Goal: Information Seeking & Learning: Learn about a topic

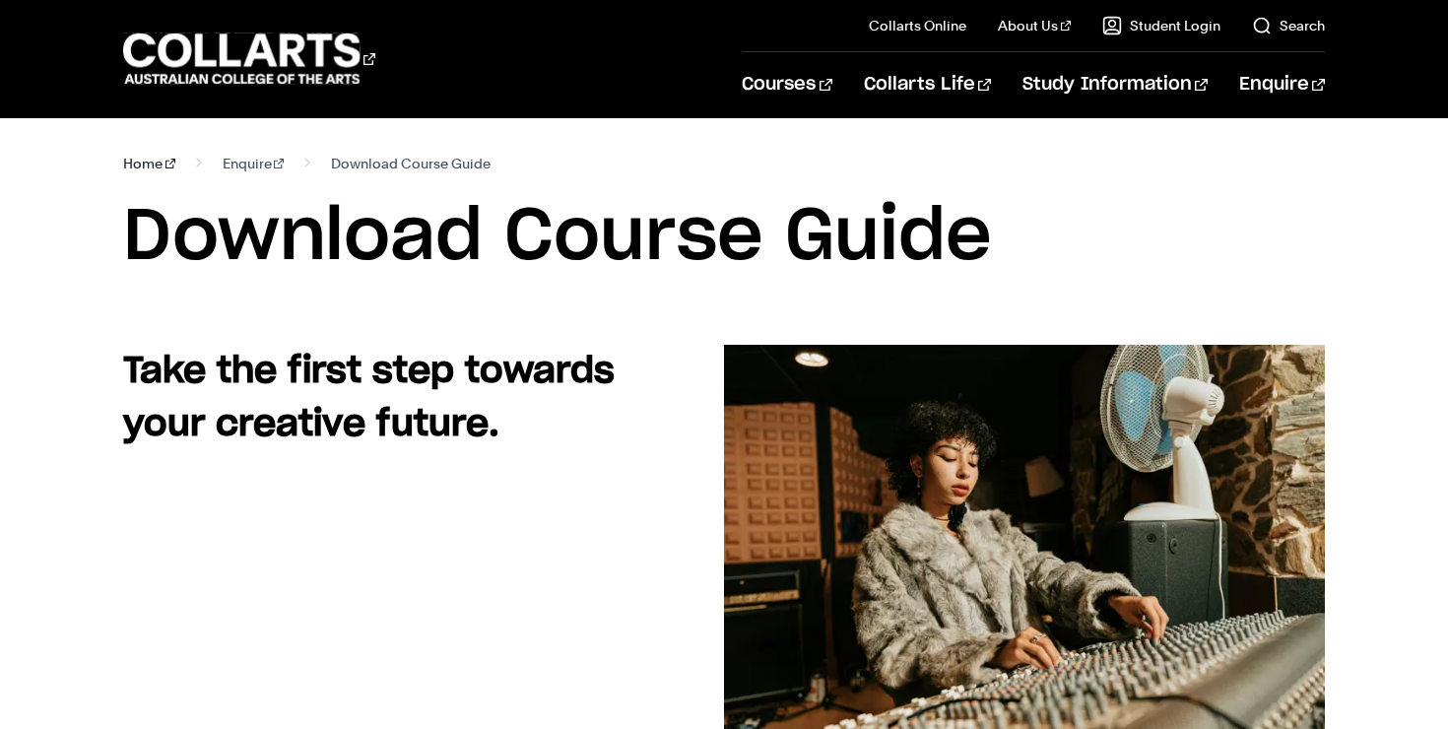
click at [138, 169] on link "Home" at bounding box center [149, 164] width 52 height 28
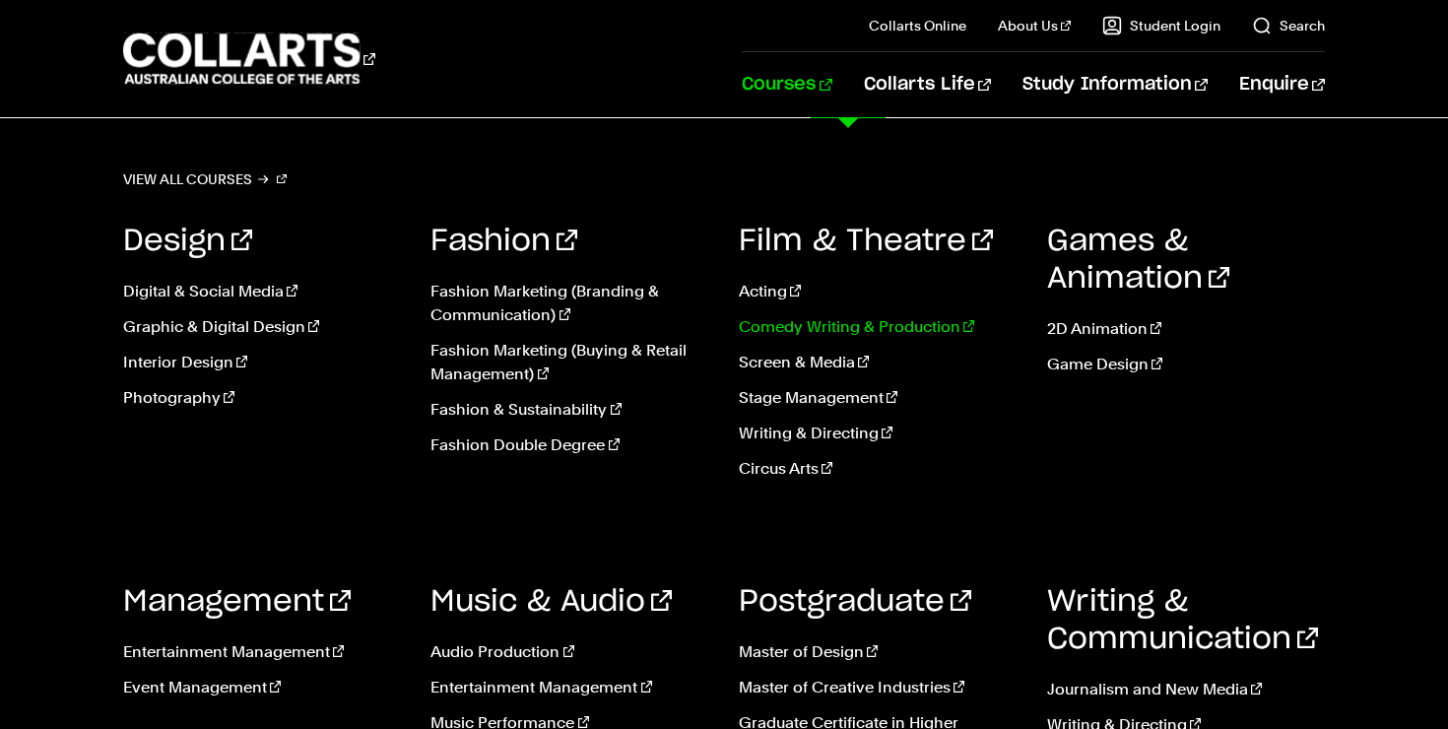
click at [833, 335] on link "Comedy Writing & Production" at bounding box center [878, 327] width 279 height 24
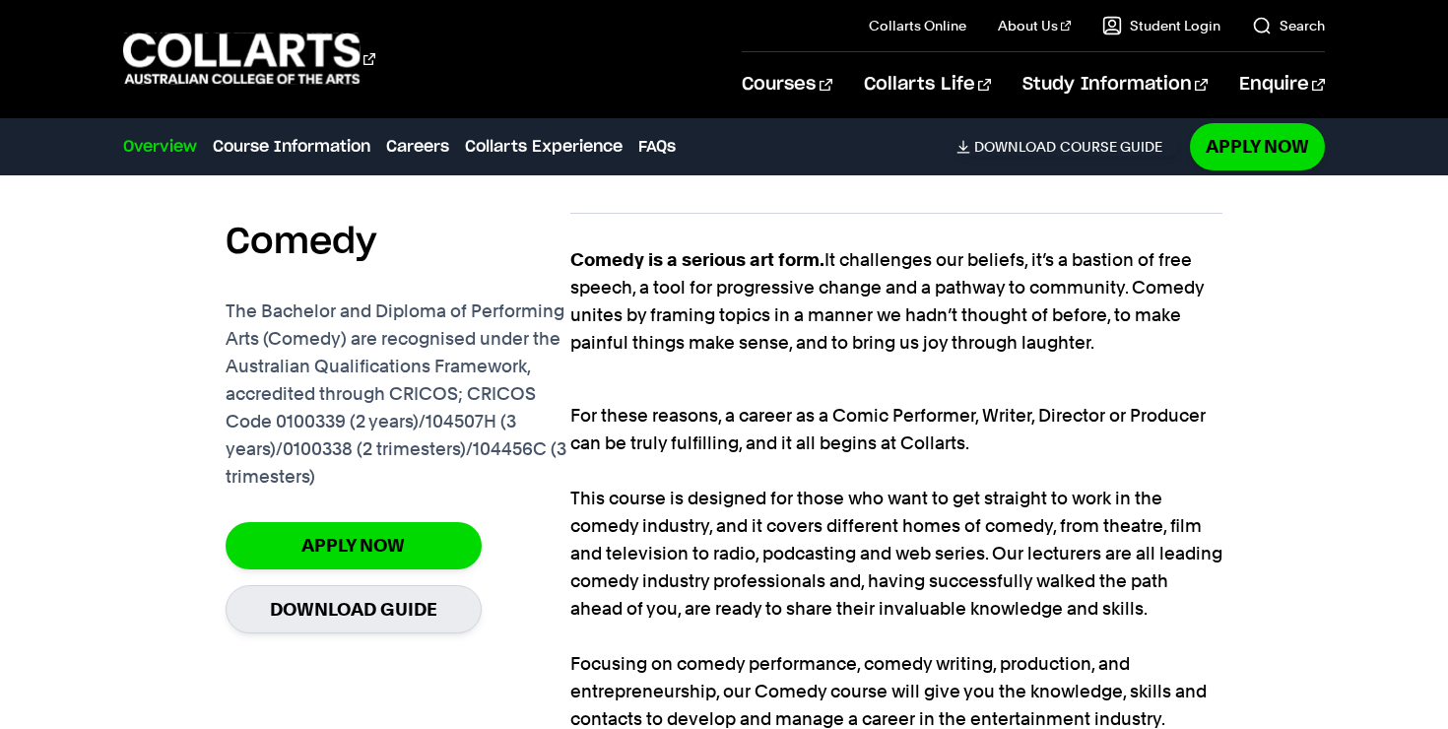
scroll to position [1292, 0]
